Goal: Navigation & Orientation: Find specific page/section

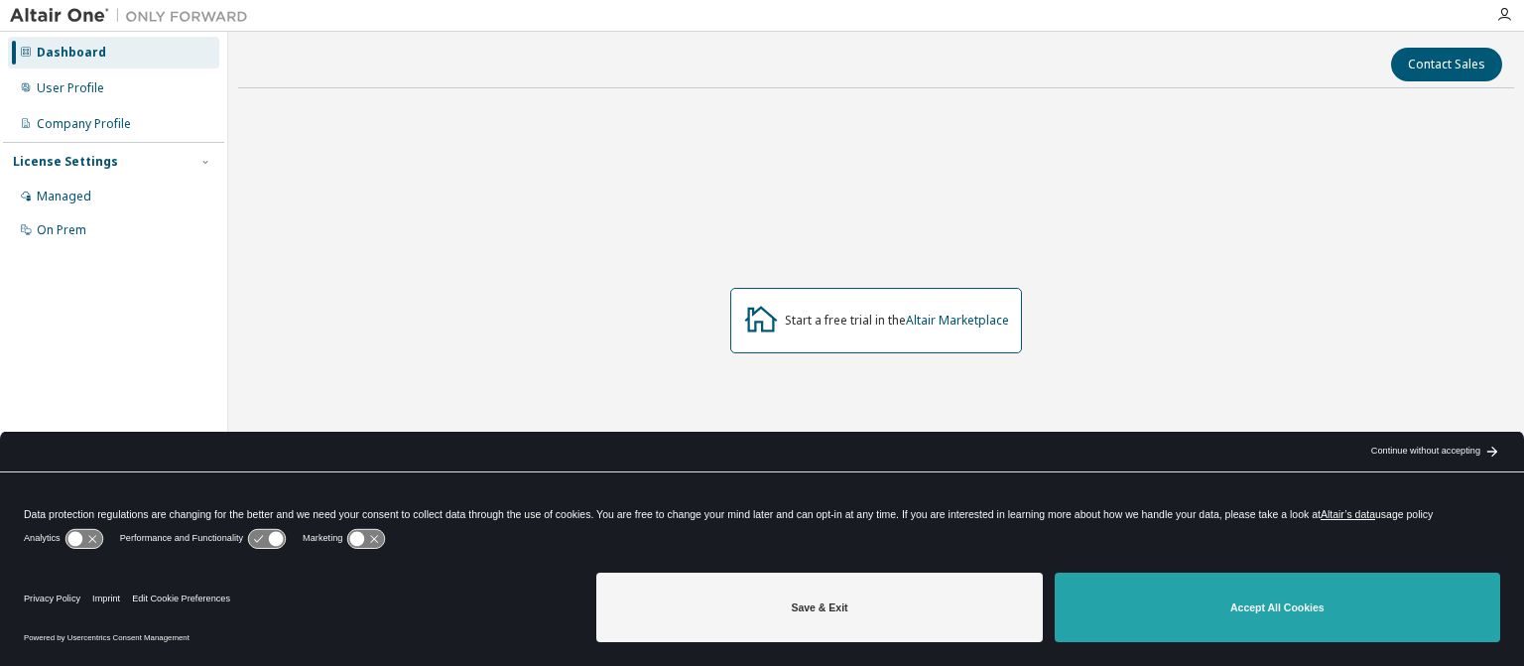
click at [1208, 618] on button "Accept All Cookies" at bounding box center [1276, 606] width 445 height 69
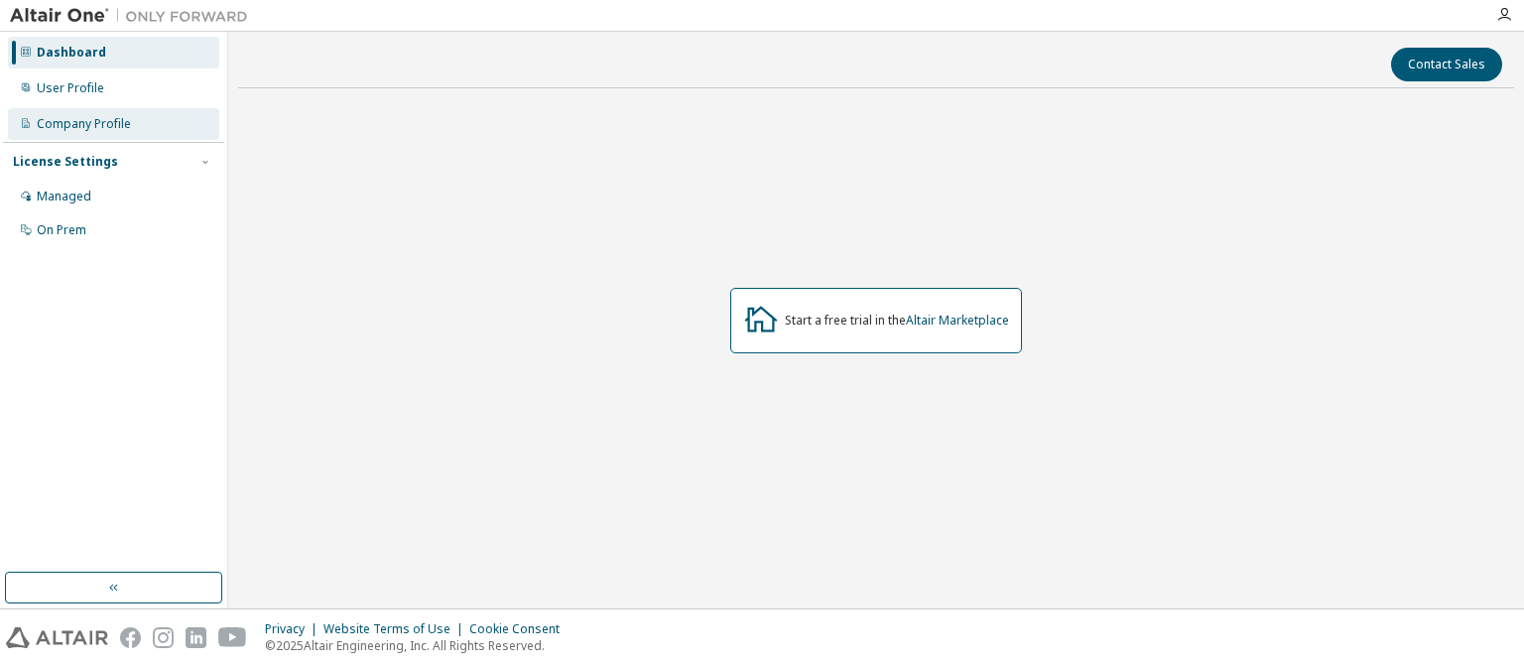
click at [67, 119] on div "Company Profile" at bounding box center [84, 124] width 94 height 16
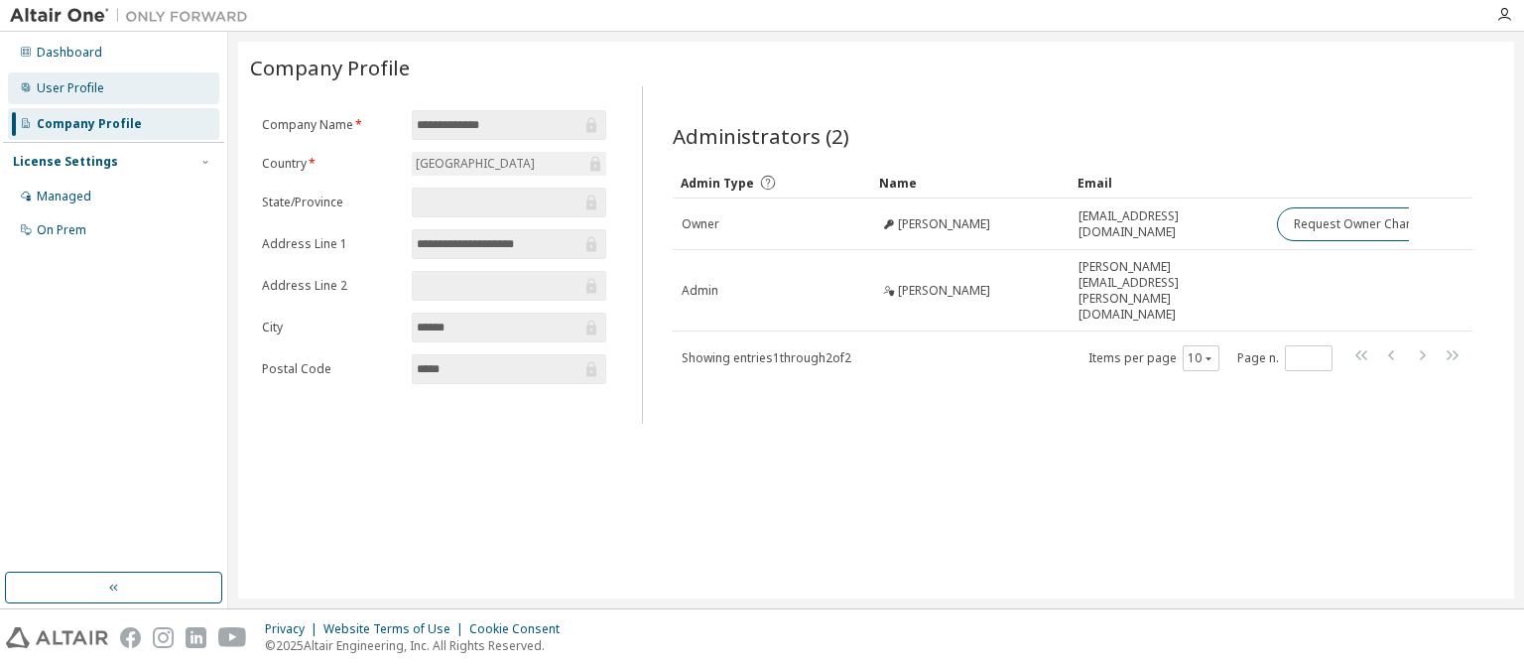
click at [58, 88] on div "User Profile" at bounding box center [70, 88] width 67 height 16
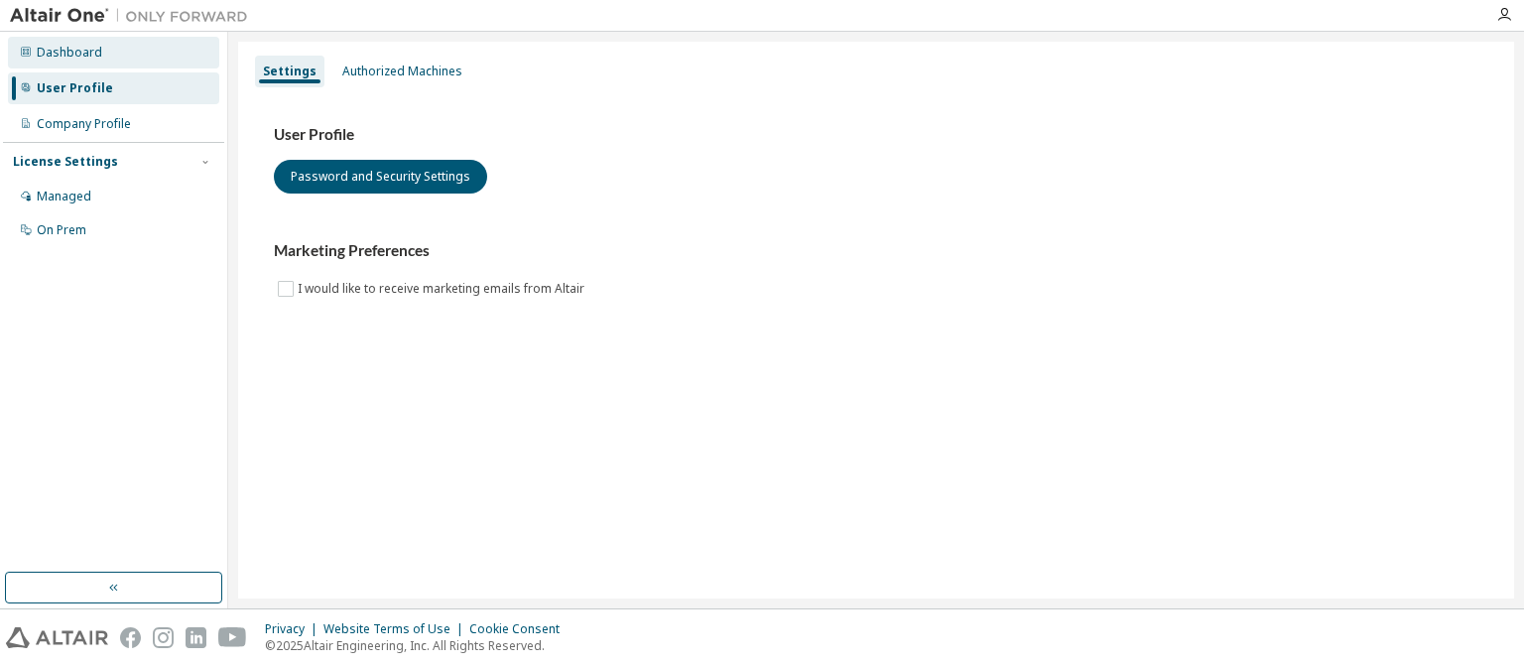
click at [56, 51] on div "Dashboard" at bounding box center [69, 53] width 65 height 16
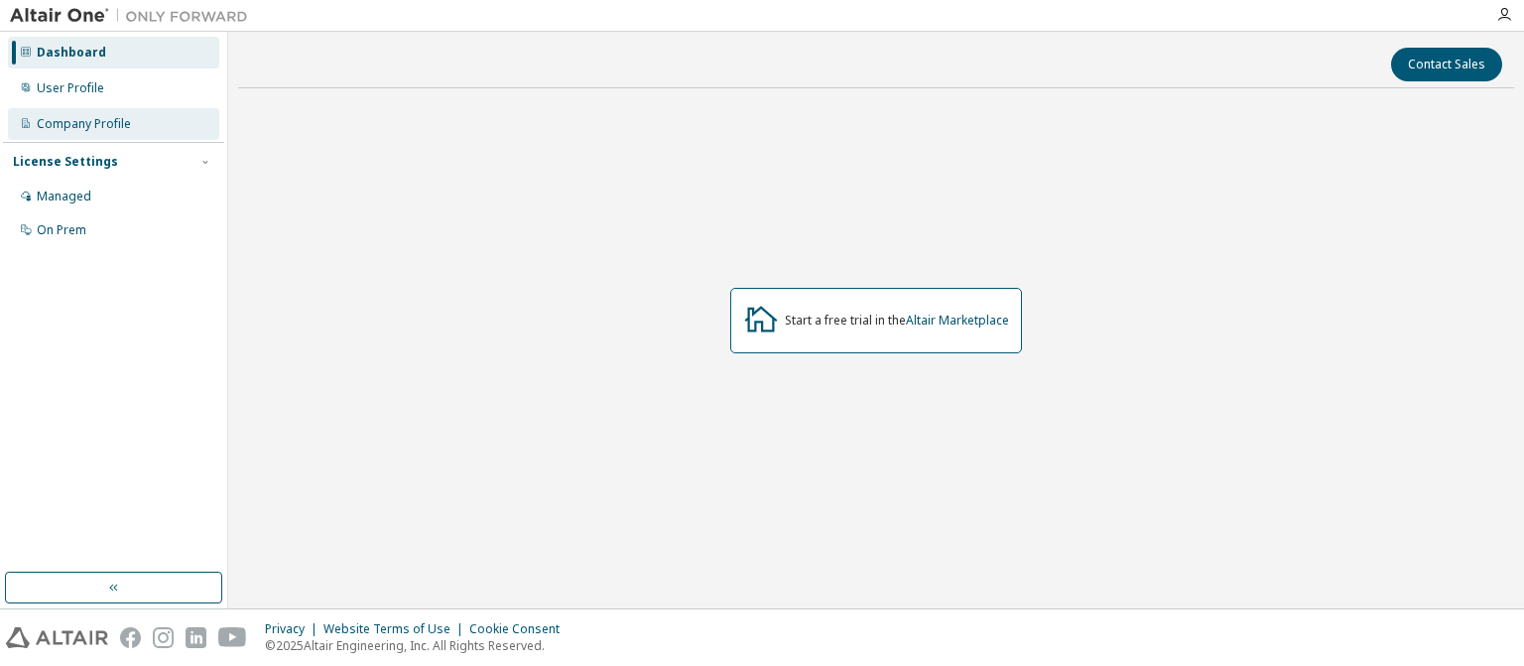
click at [59, 118] on div "Company Profile" at bounding box center [84, 124] width 94 height 16
